Goal: Ask a question

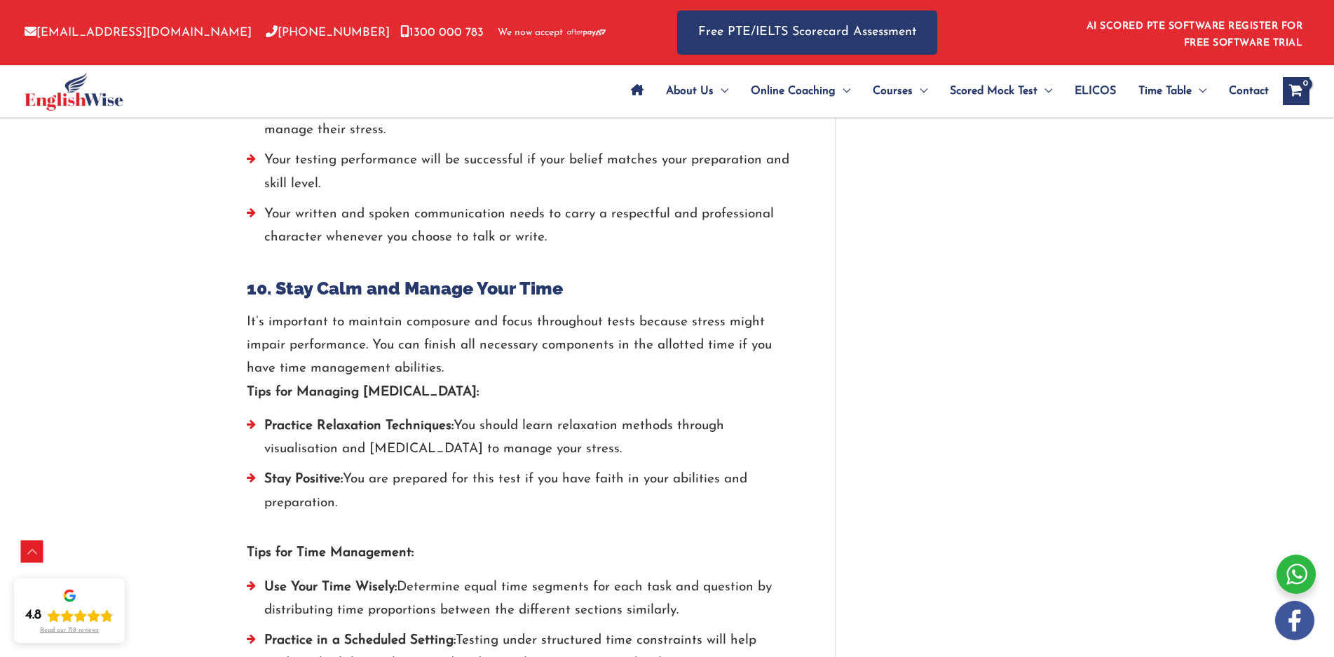
scroll to position [3624, 0]
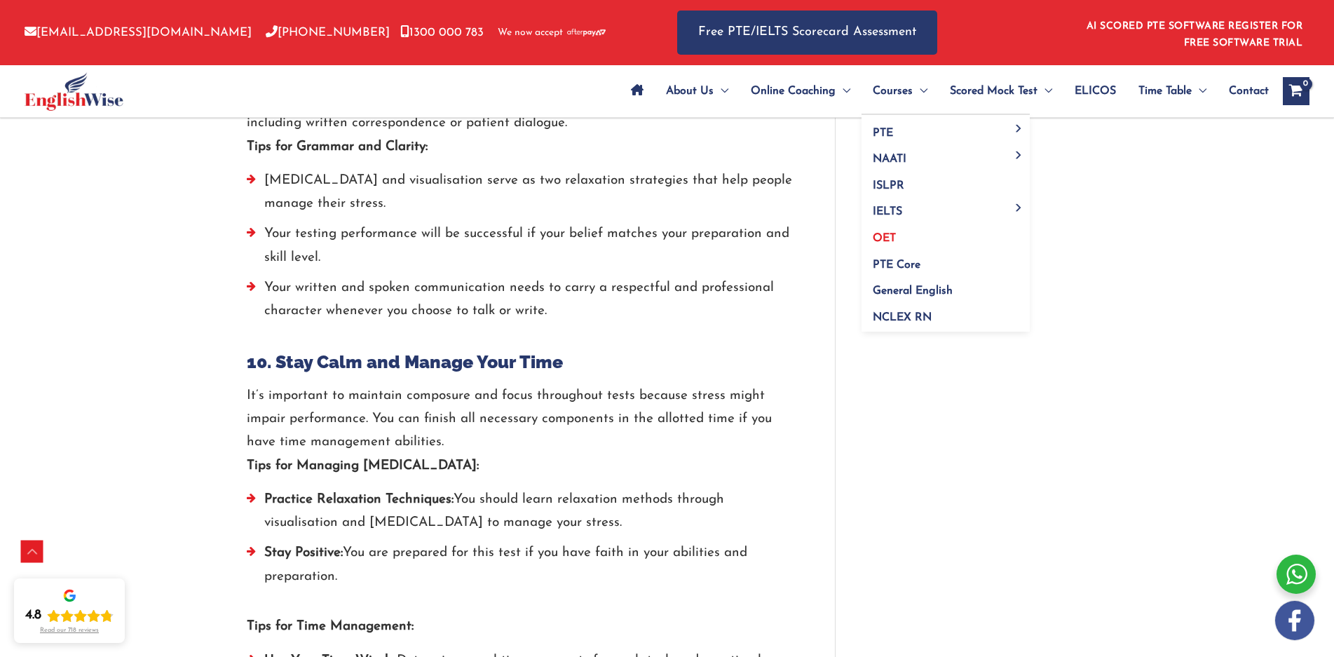
click at [894, 241] on link "OET" at bounding box center [946, 234] width 168 height 27
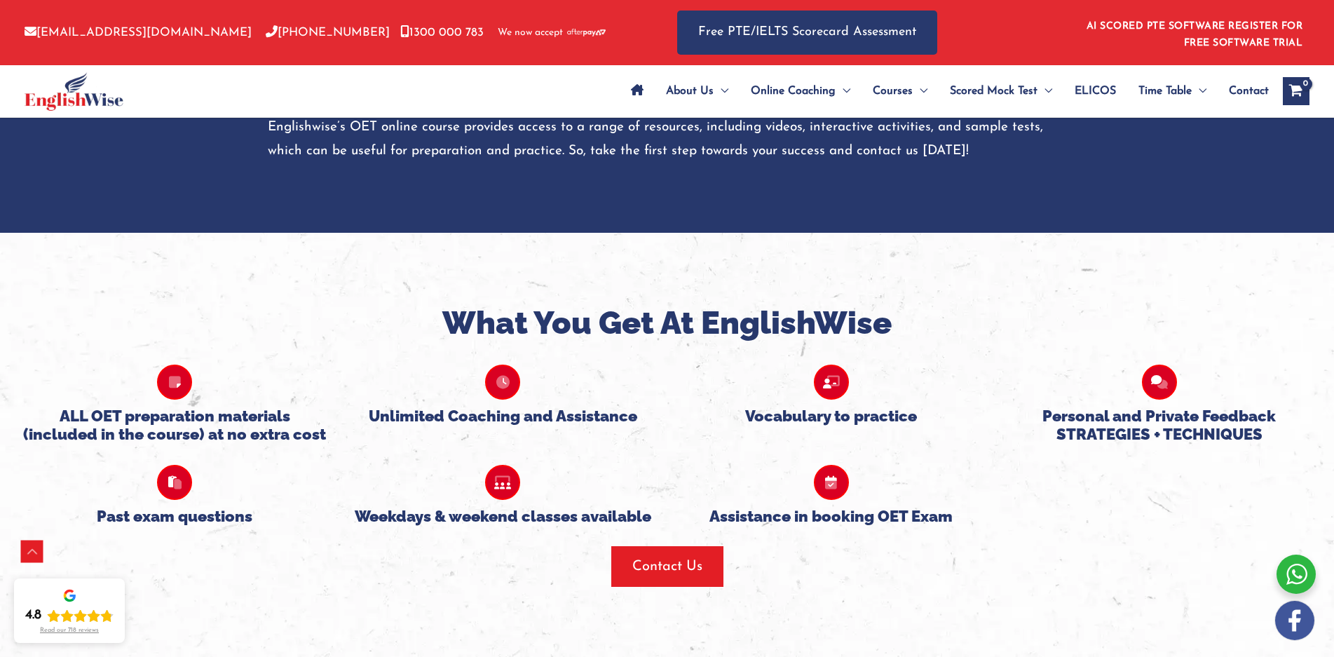
scroll to position [820, 0]
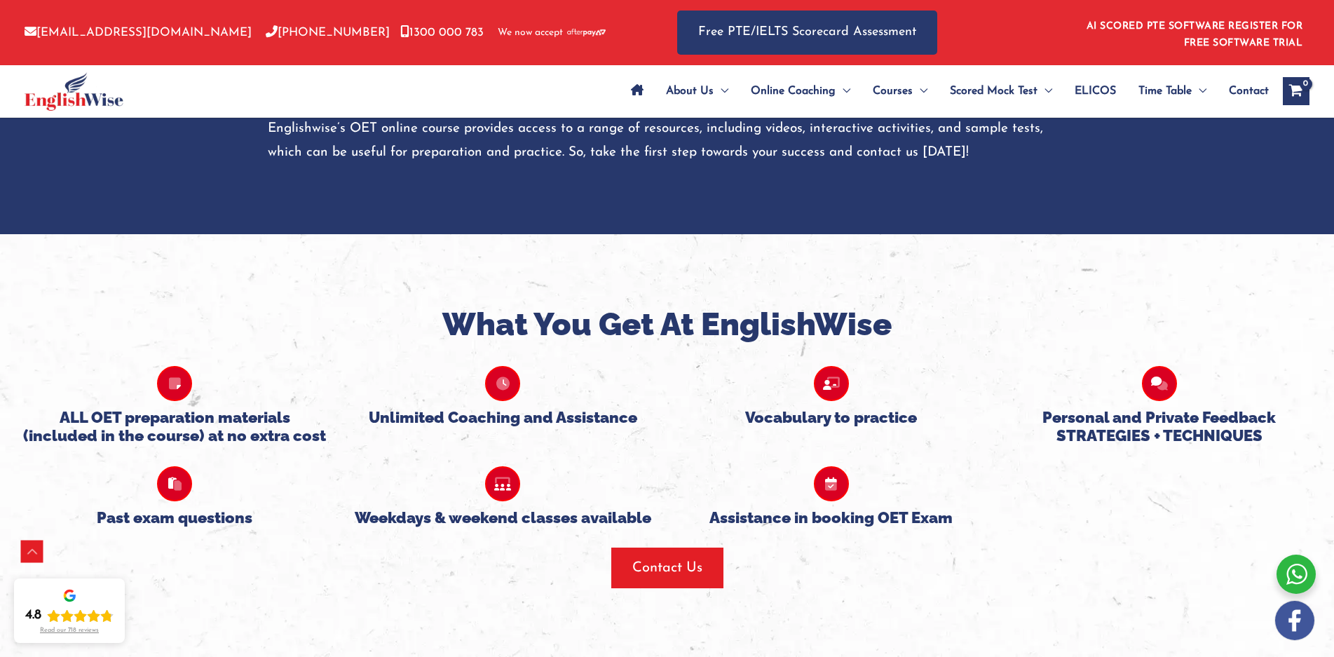
click at [163, 416] on h5 "ALL OET preparation materials (included in the course) at no extra cost" at bounding box center [174, 426] width 307 height 37
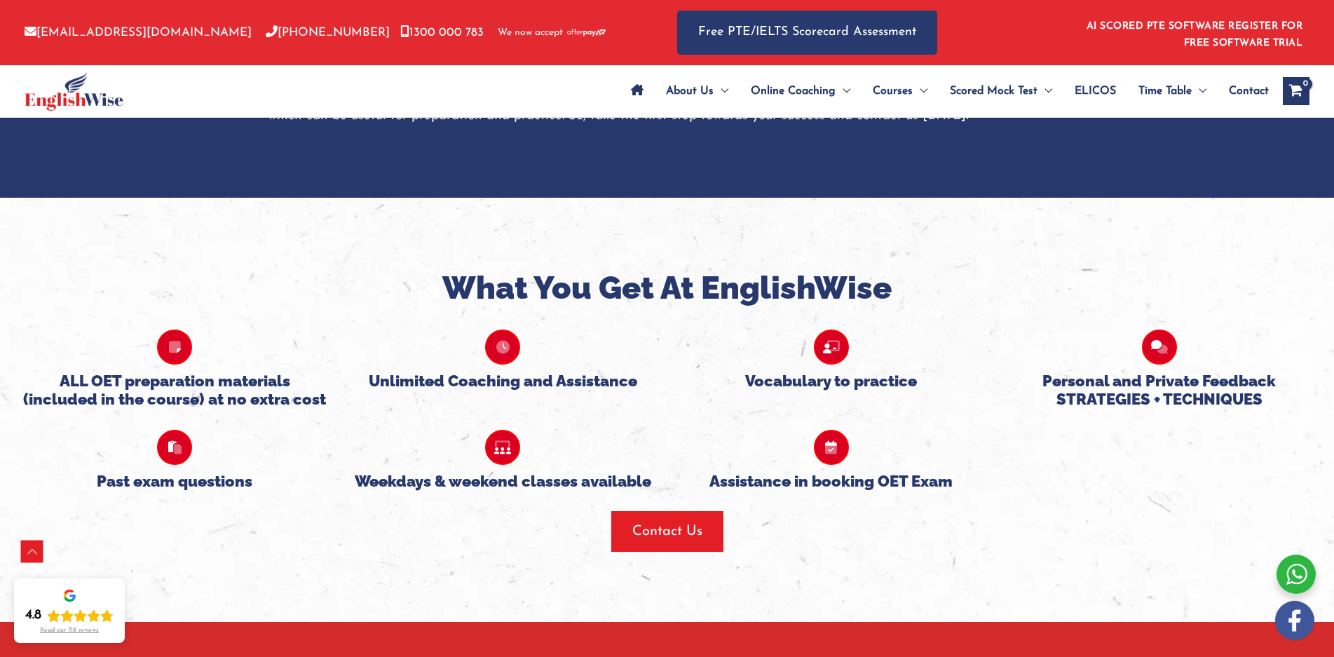
scroll to position [890, 0]
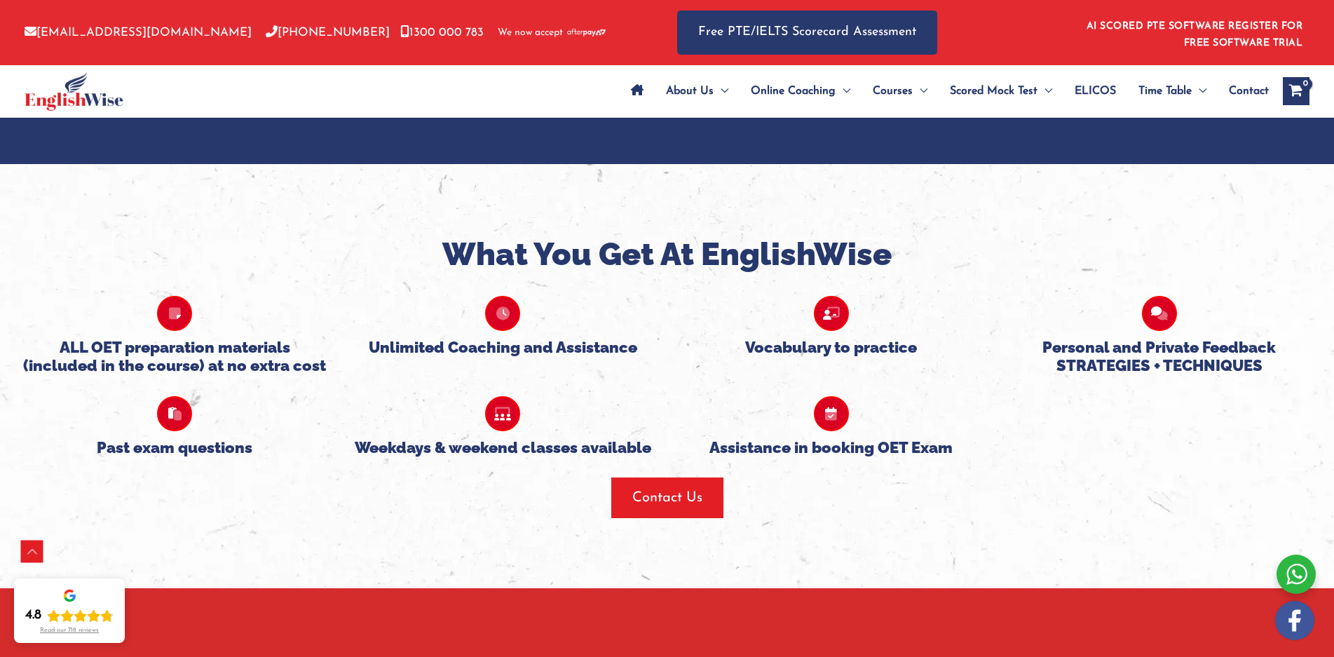
click at [193, 350] on h5 "ALL OET preparation materials (included in the course) at no extra cost" at bounding box center [174, 356] width 307 height 37
drag, startPoint x: 193, startPoint y: 349, endPoint x: 169, endPoint y: 309, distance: 46.9
type textarea "preparation"
click at [193, 349] on h5 "ALL OET preparation materials (included in the course) at no extra cost" at bounding box center [174, 356] width 307 height 37
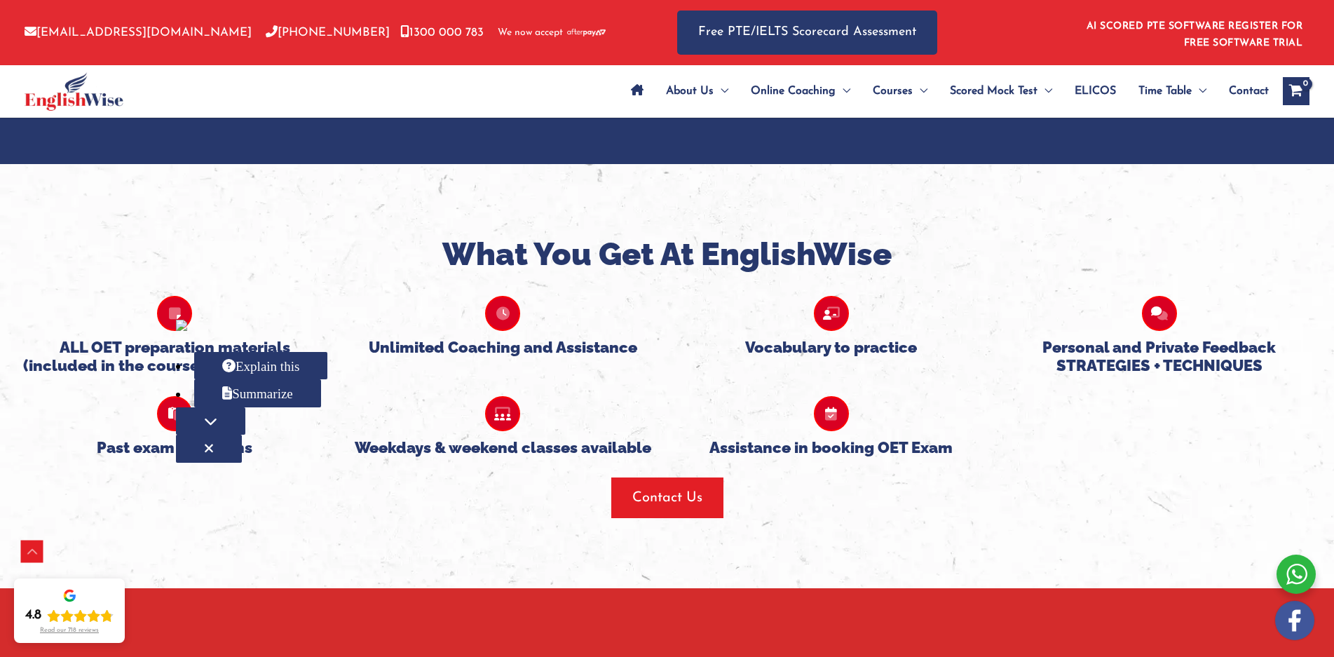
click at [169, 309] on icon at bounding box center [174, 313] width 35 height 35
click at [169, 308] on icon at bounding box center [174, 313] width 35 height 35
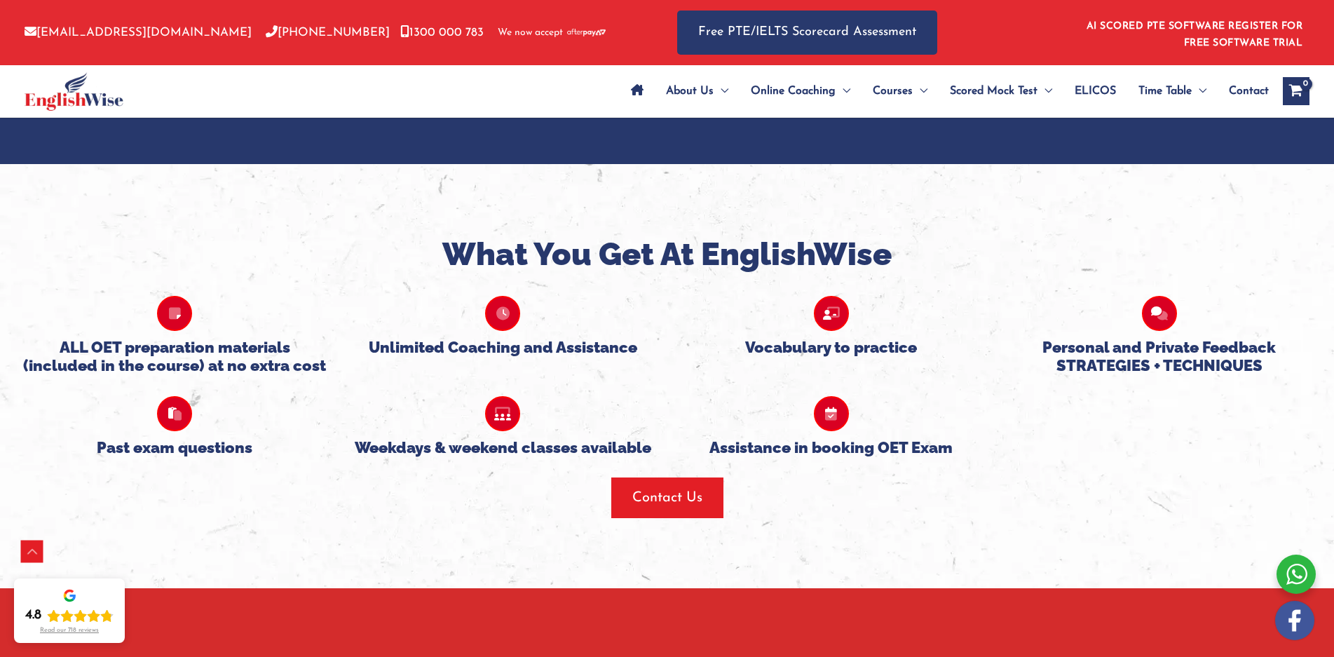
click at [177, 309] on icon at bounding box center [174, 313] width 35 height 35
click at [177, 313] on icon at bounding box center [174, 313] width 35 height 35
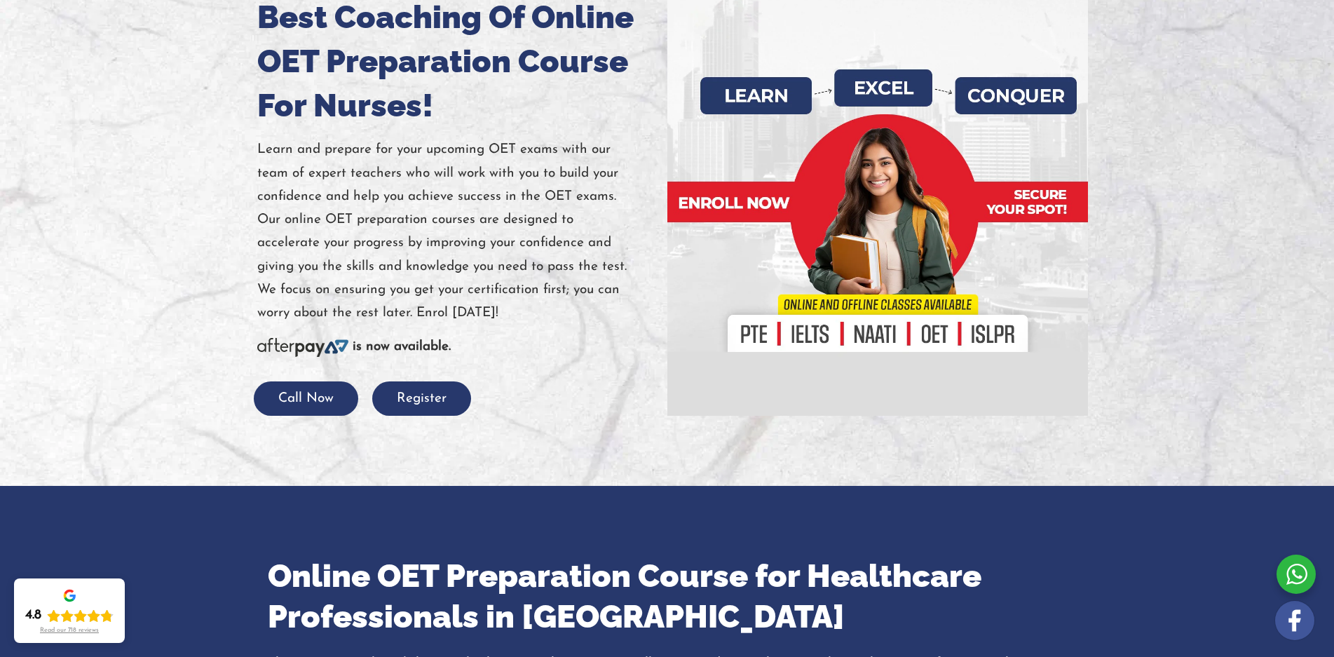
scroll to position [0, 0]
